Goal: Answer question/provide support

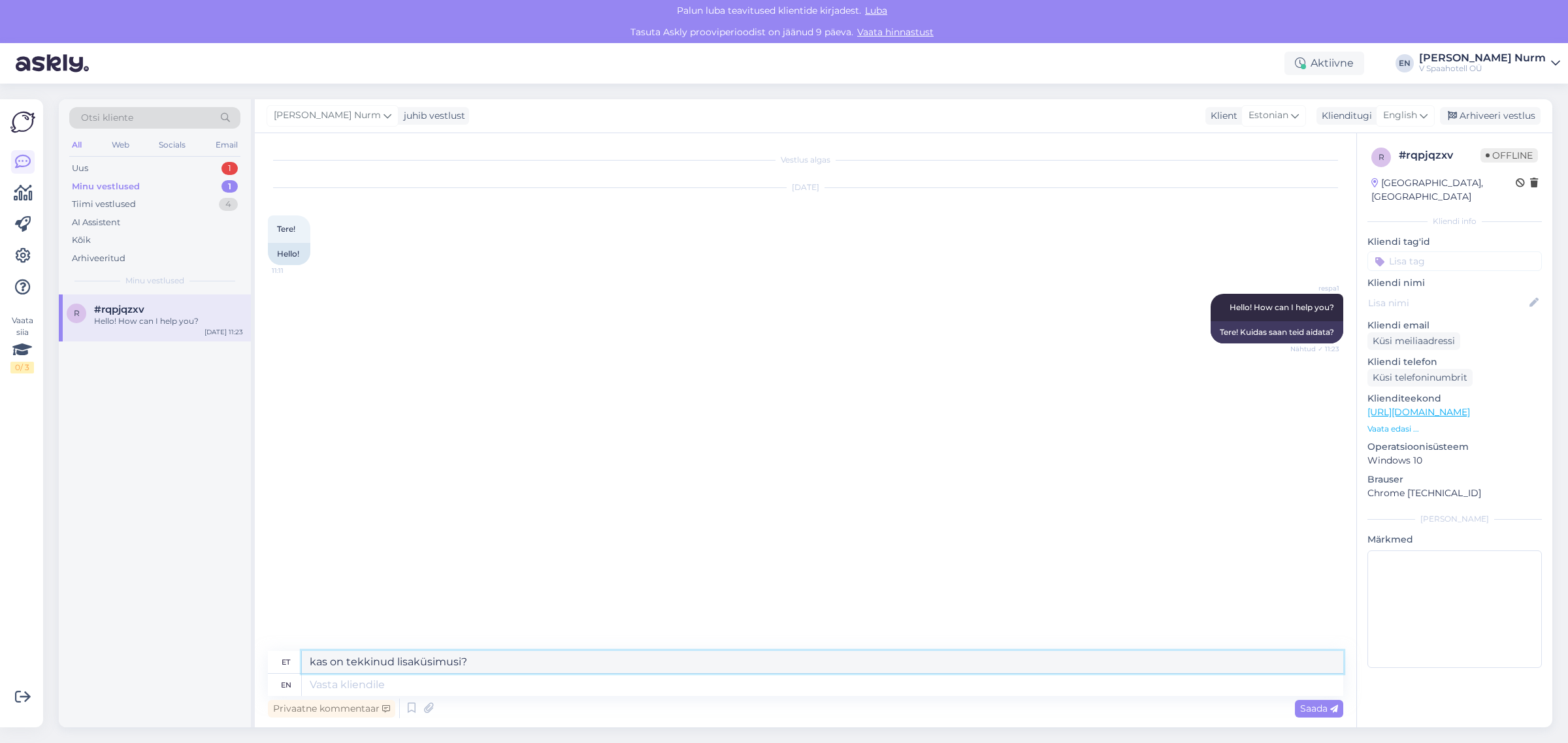
click at [519, 656] on textarea "kas on tekkinud lisaküsimusi?" at bounding box center [822, 662] width 1041 height 22
click at [409, 705] on icon at bounding box center [412, 709] width 16 height 20
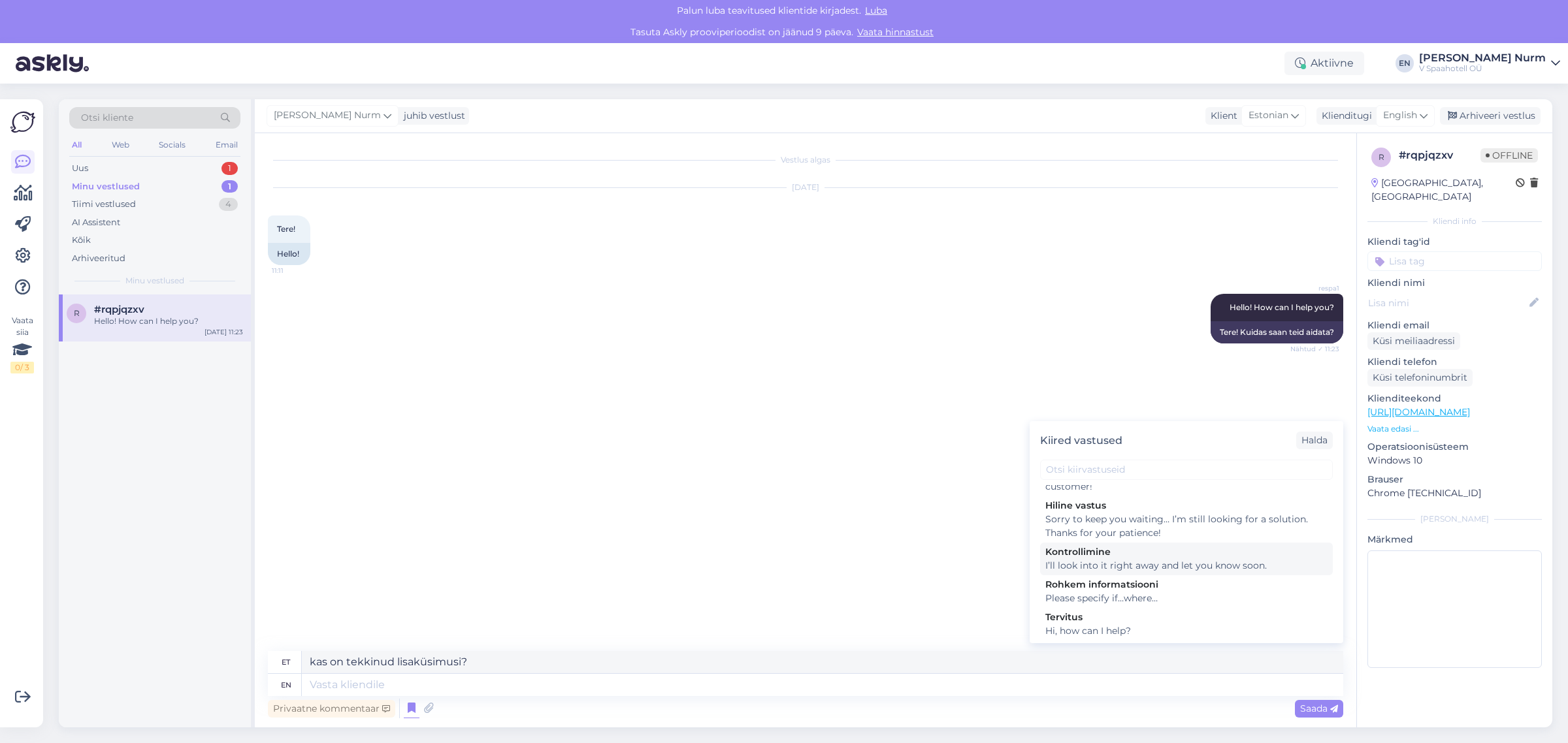
scroll to position [83, 0]
click at [415, 708] on icon at bounding box center [412, 709] width 16 height 20
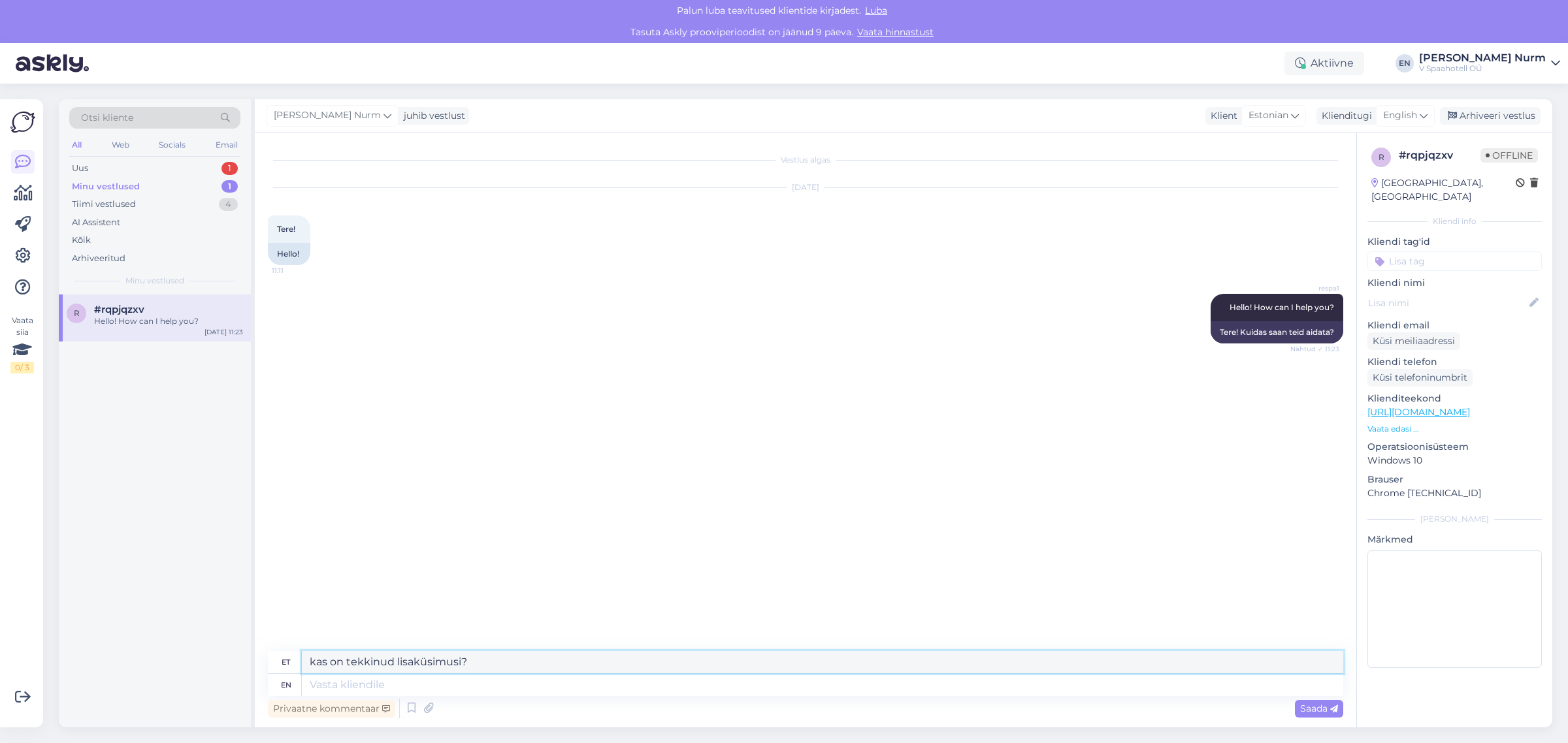
drag, startPoint x: 501, startPoint y: 666, endPoint x: 201, endPoint y: 647, distance: 300.6
click at [201, 647] on div "Otsi kliente All Web Socials Email Uus 1 Minu vestlused 1 Tiimi vestlused 4 AI …" at bounding box center [805, 414] width 1494 height 628
click at [110, 186] on div "Minu vestlused" at bounding box center [106, 186] width 68 height 13
click at [128, 334] on div "r #rqpjqzxv Hello! How can I help you? [DATE] 11:23" at bounding box center [154, 318] width 192 height 47
click at [24, 348] on icon at bounding box center [22, 350] width 20 height 24
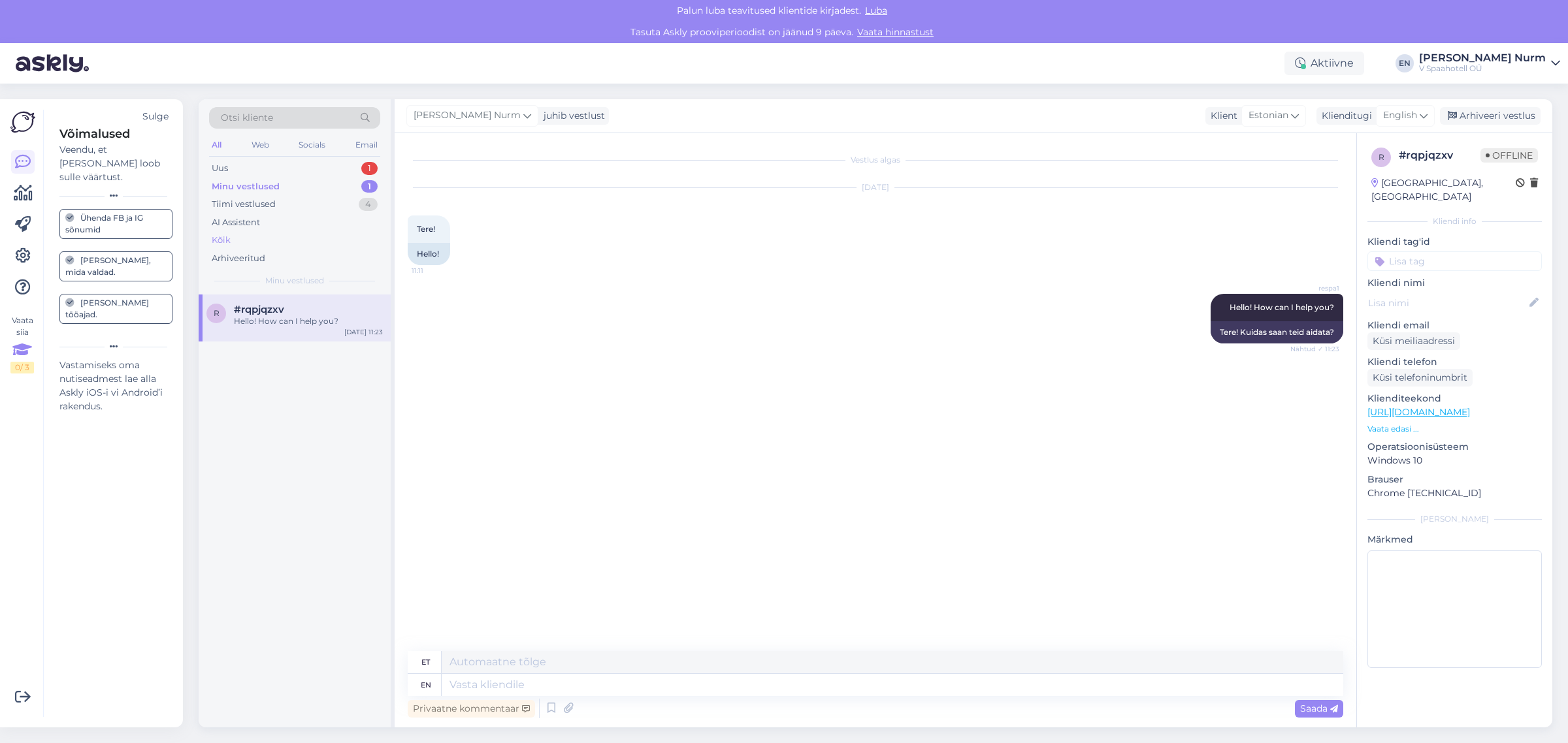
click at [232, 241] on div "Kõik" at bounding box center [294, 241] width 171 height 18
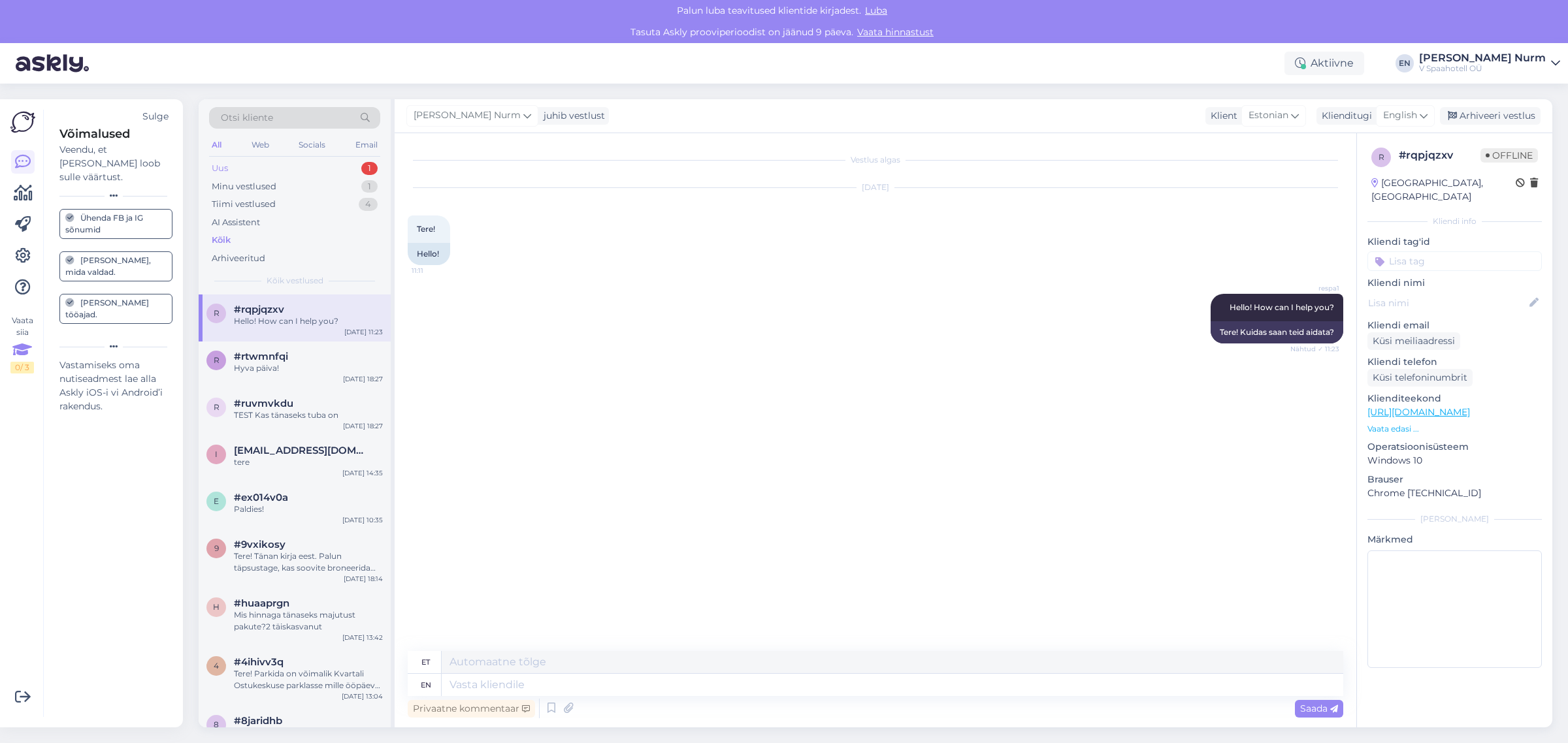
click at [265, 161] on div "Uus 1" at bounding box center [294, 168] width 171 height 18
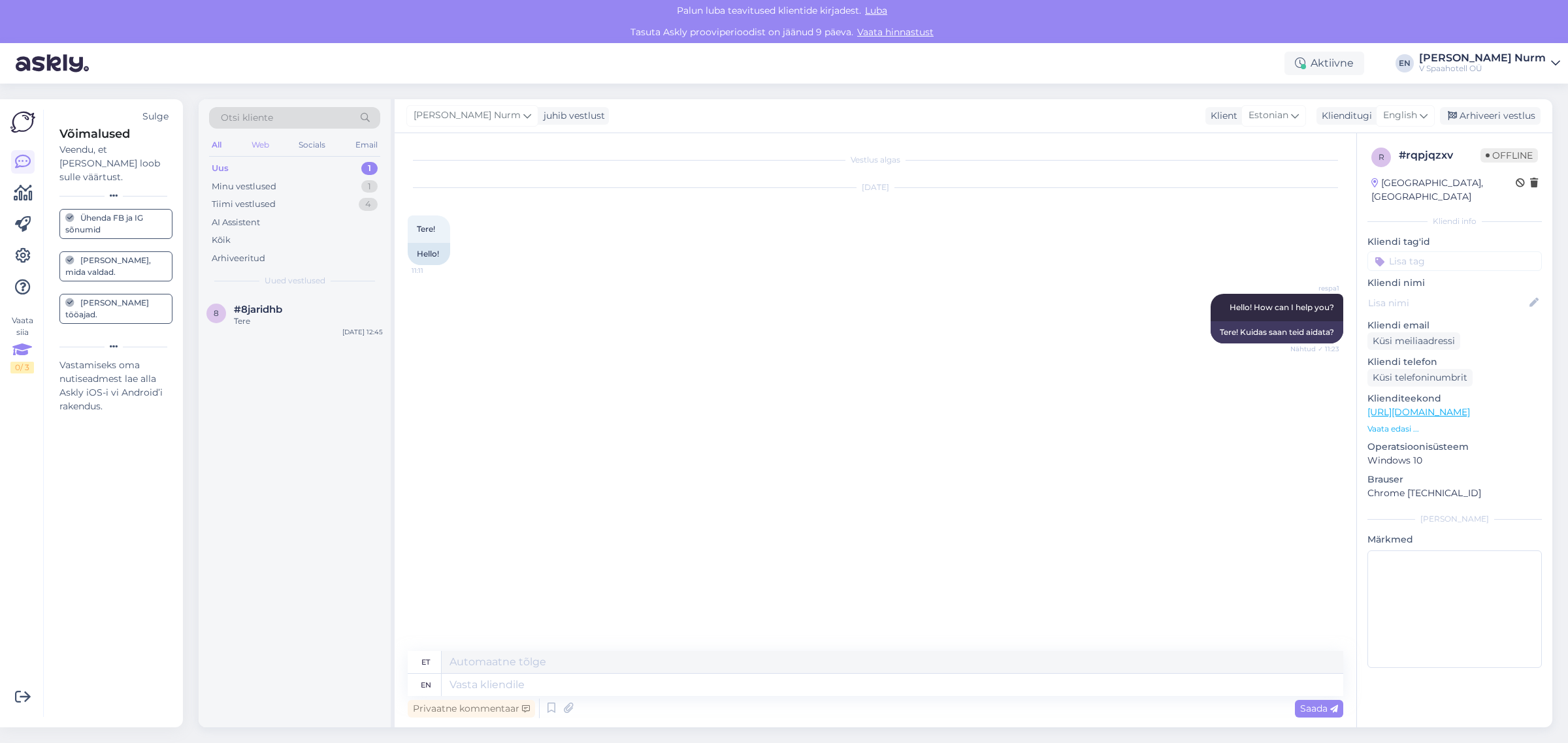
click at [262, 141] on div "Web" at bounding box center [260, 145] width 23 height 17
click at [147, 115] on div "Sulge" at bounding box center [156, 117] width 26 height 14
